Goal: Transaction & Acquisition: Purchase product/service

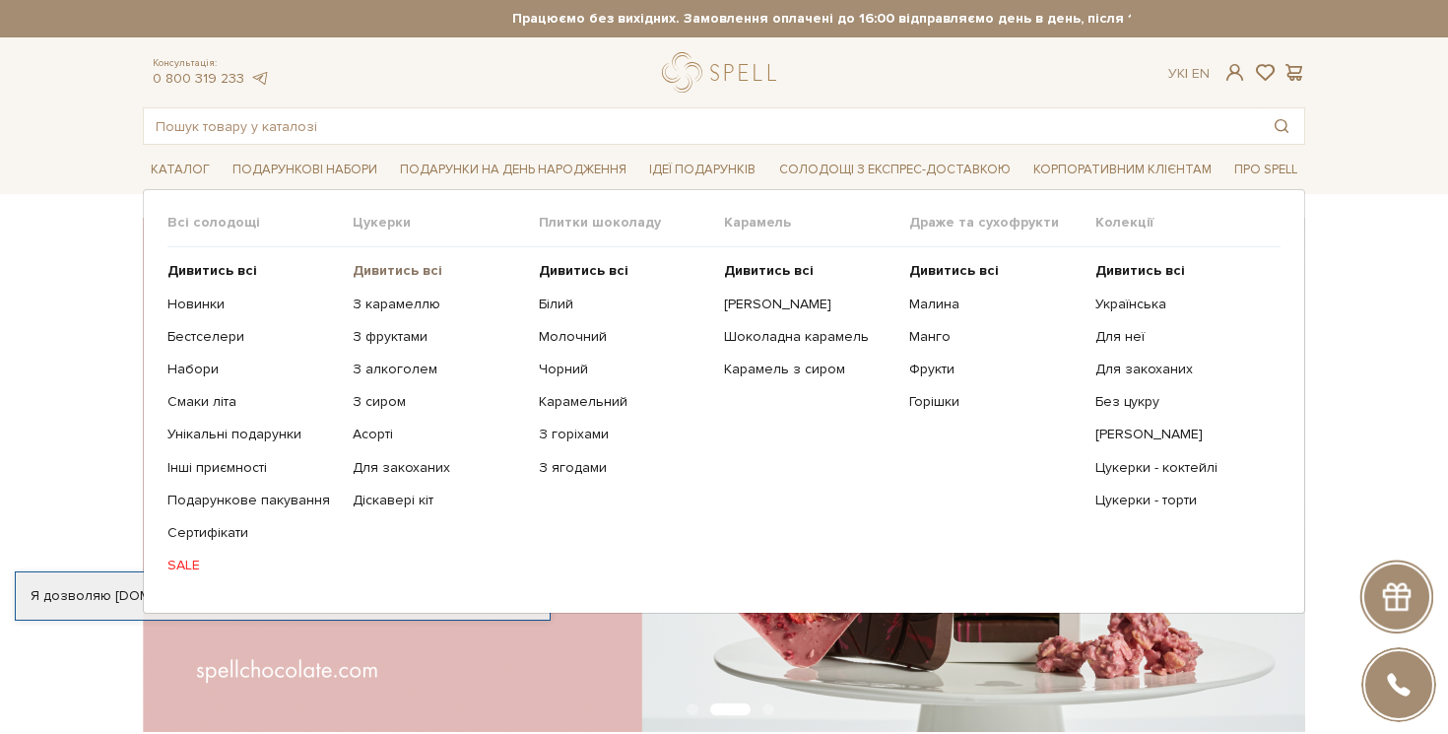
click at [388, 272] on b "Дивитись всі" at bounding box center [398, 270] width 90 height 17
